Goal: Information Seeking & Learning: Understand process/instructions

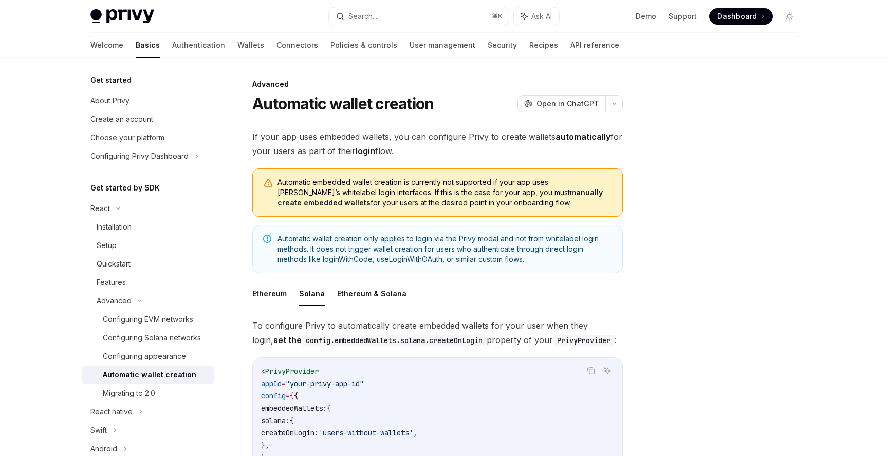
scroll to position [327, 0]
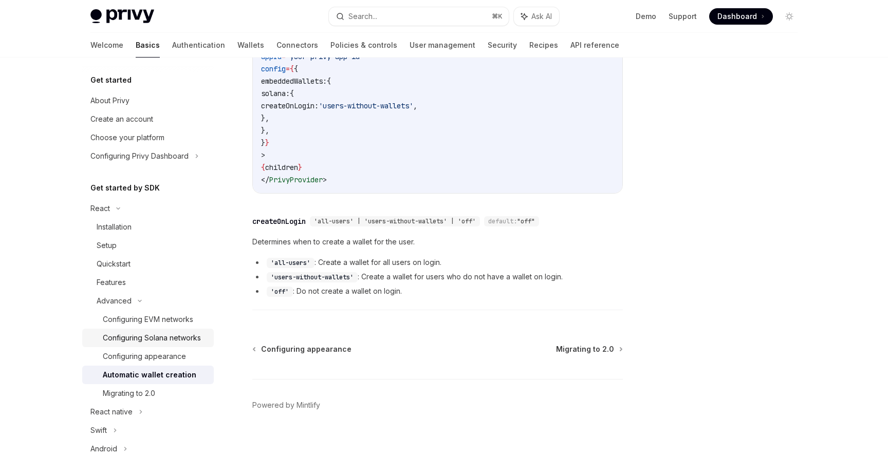
click at [194, 337] on div "Configuring Solana networks" at bounding box center [152, 338] width 98 height 12
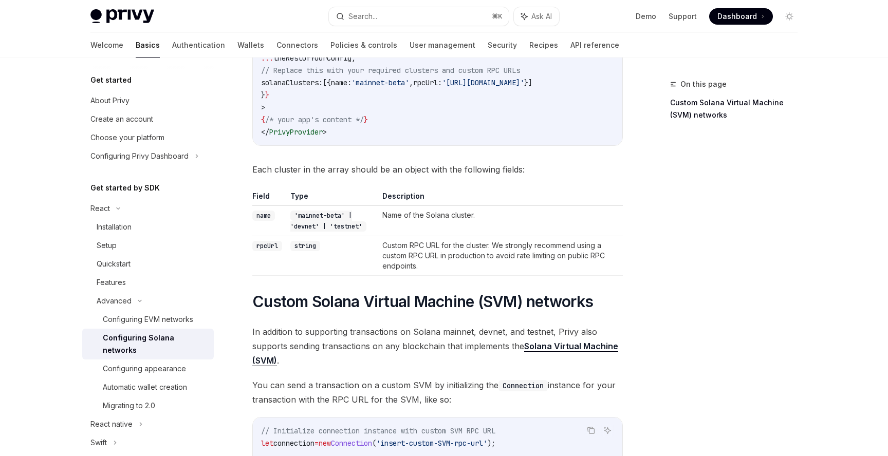
scroll to position [198, 0]
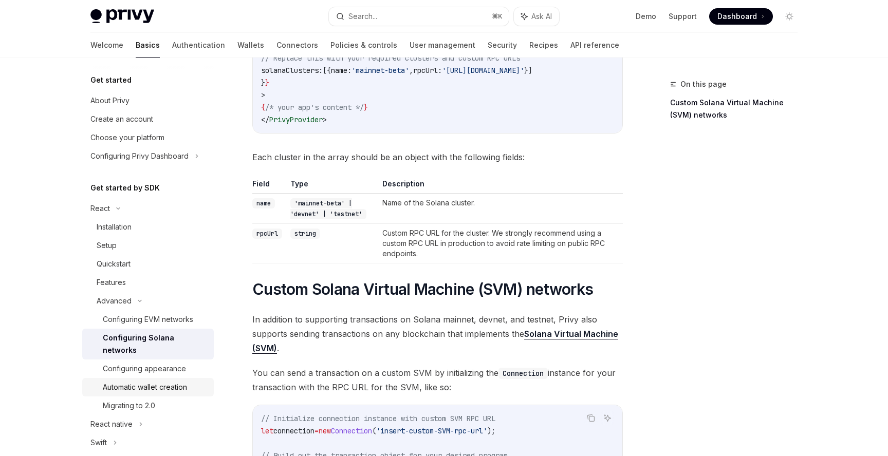
click at [192, 381] on div "Automatic wallet creation" at bounding box center [155, 387] width 105 height 12
type textarea "*"
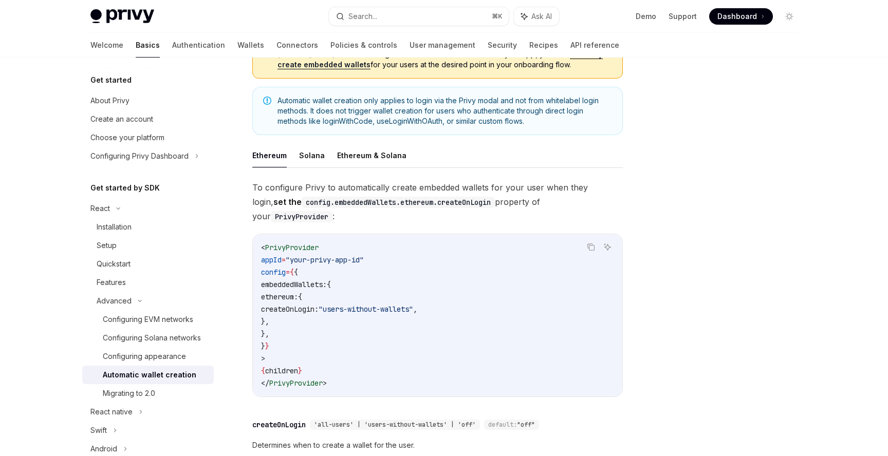
scroll to position [139, 0]
click at [447, 15] on button "Search... ⌘ K" at bounding box center [419, 16] width 180 height 18
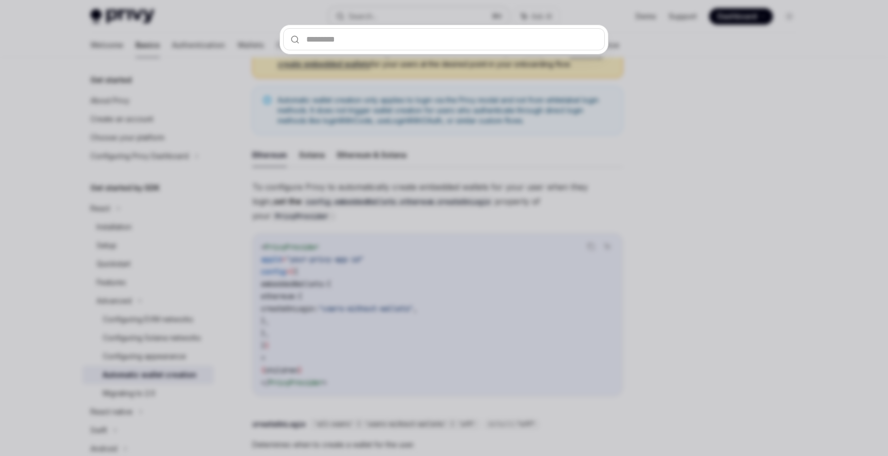
type input "**********"
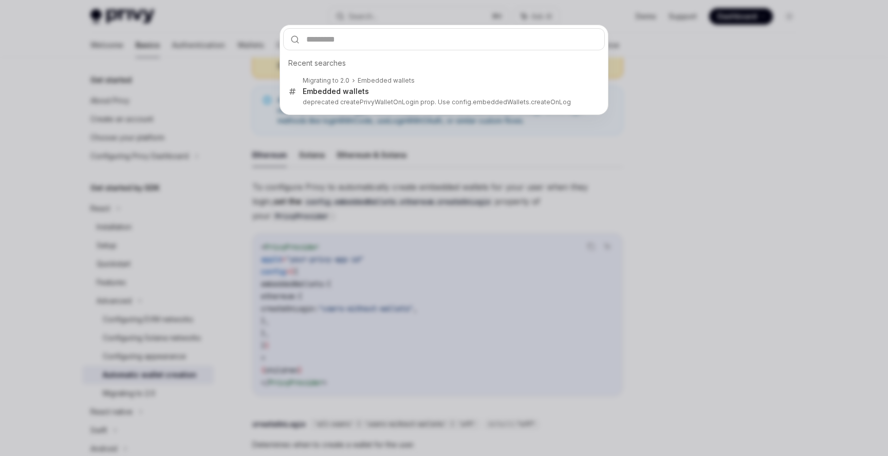
type textarea "*"
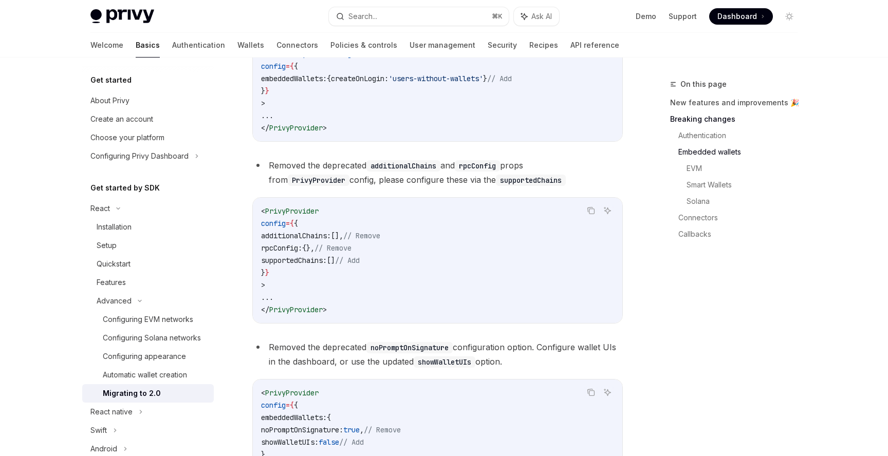
scroll to position [572, 0]
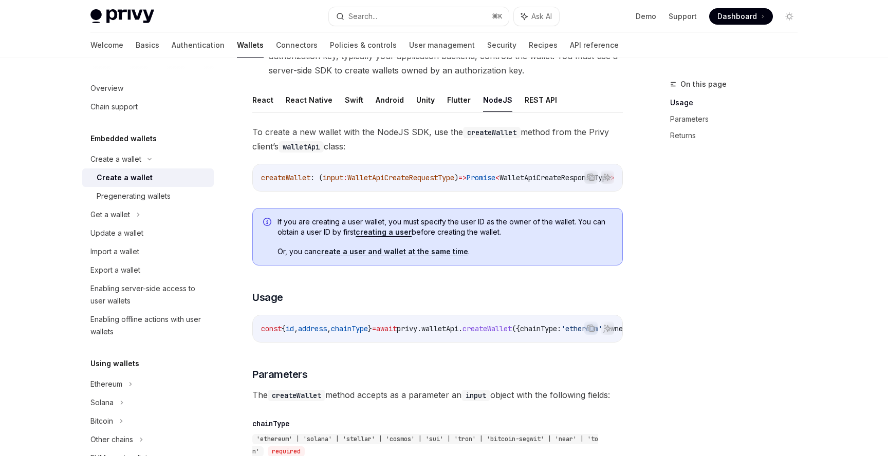
scroll to position [175, 0]
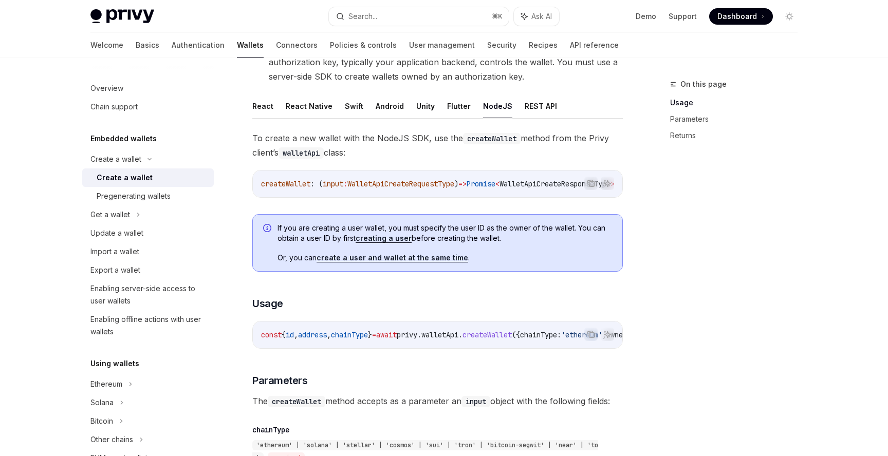
click at [300, 181] on span "createWallet" at bounding box center [285, 183] width 49 height 9
copy span "createWallet"
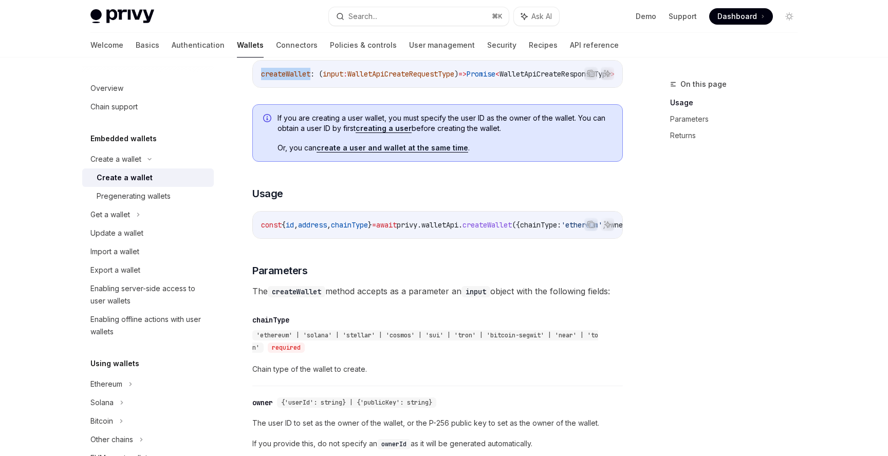
scroll to position [287, 0]
click at [458, 227] on span "walletApi" at bounding box center [439, 223] width 37 height 9
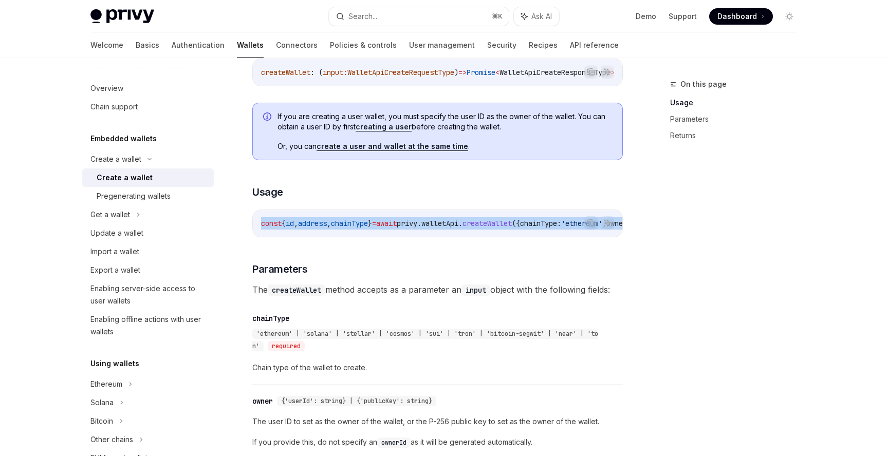
click at [458, 227] on span "walletApi" at bounding box center [439, 223] width 37 height 9
copy code "const { id , address , chainType } = await privy . walletApi . createWallet ({ …"
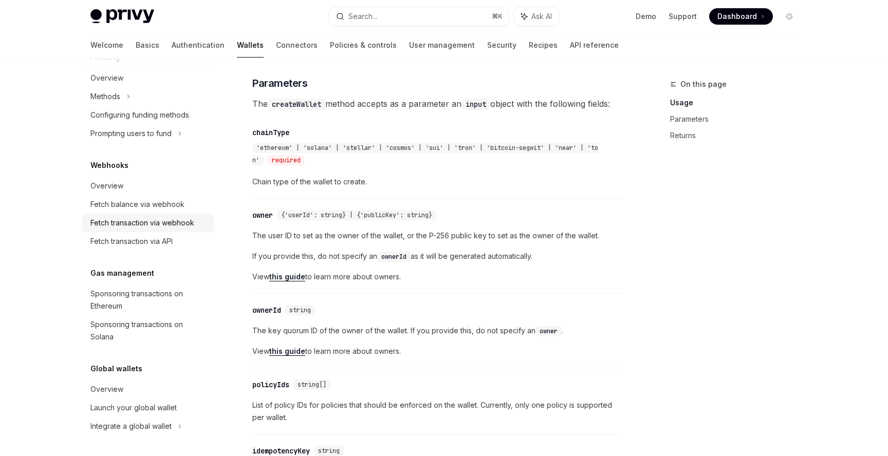
scroll to position [0, 0]
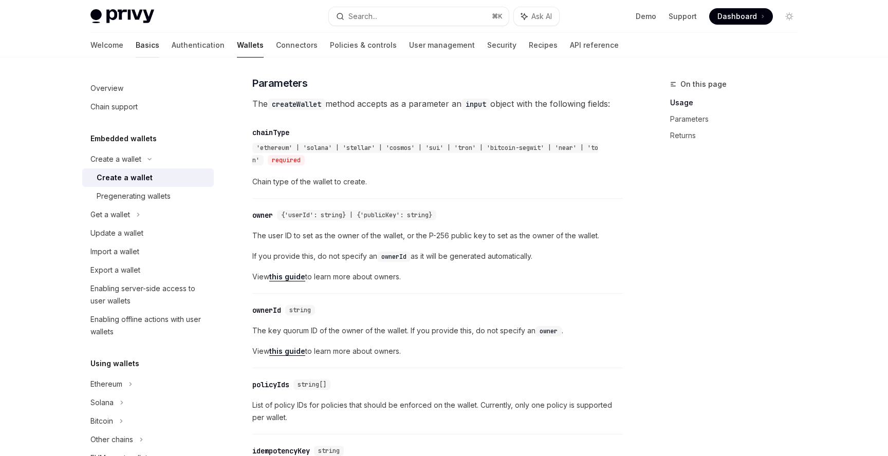
click at [136, 43] on link "Basics" at bounding box center [148, 45] width 24 height 25
type textarea "*"
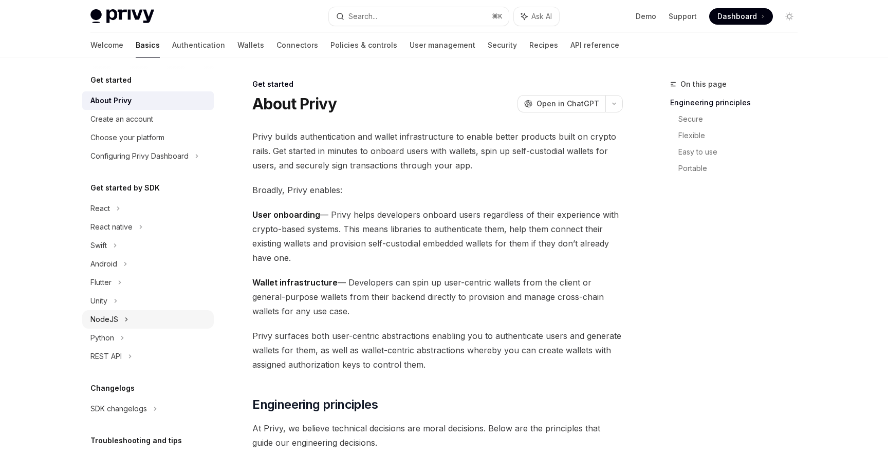
click at [117, 322] on div "NodeJS" at bounding box center [104, 319] width 28 height 12
click at [125, 336] on div "Installation" at bounding box center [114, 338] width 35 height 12
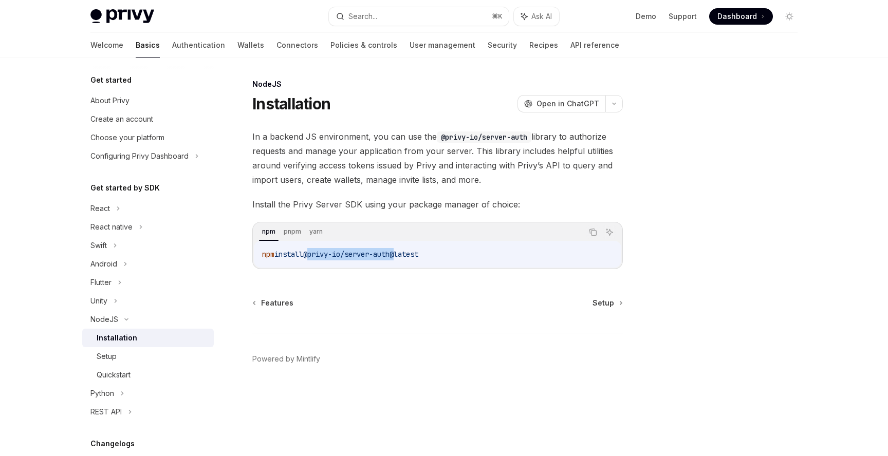
copy span "@privy-io/server-auth"
drag, startPoint x: 314, startPoint y: 256, endPoint x: 404, endPoint y: 254, distance: 90.5
click at [404, 254] on span "@privy-io/server-auth@latest" at bounding box center [360, 254] width 115 height 9
